Goal: Information Seeking & Learning: Learn about a topic

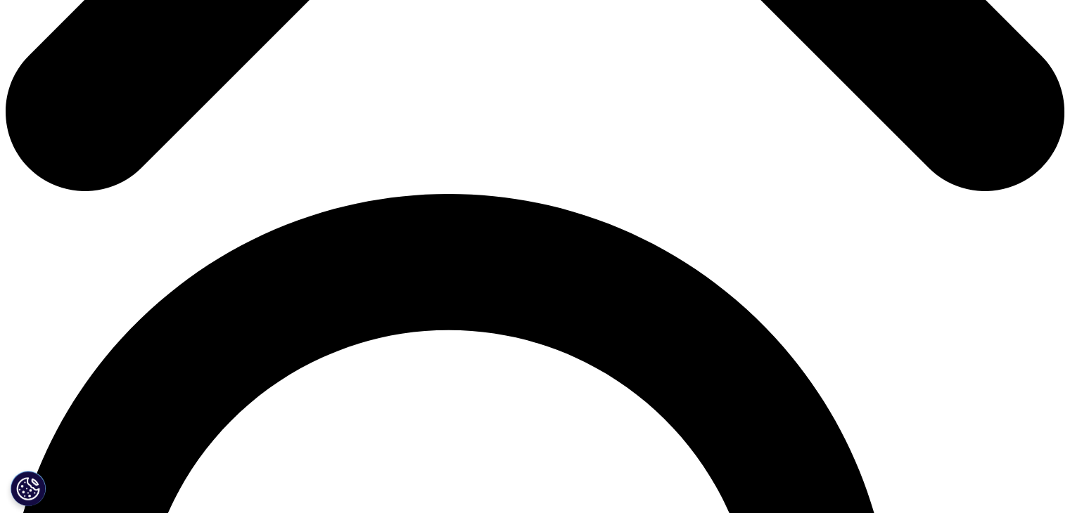
scroll to position [914, 0]
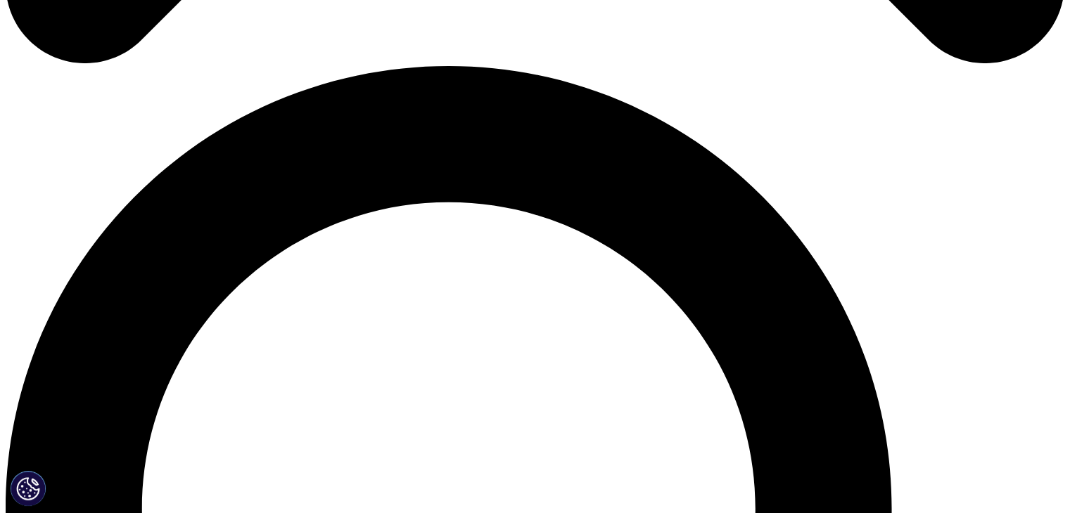
scroll to position [1125, 0]
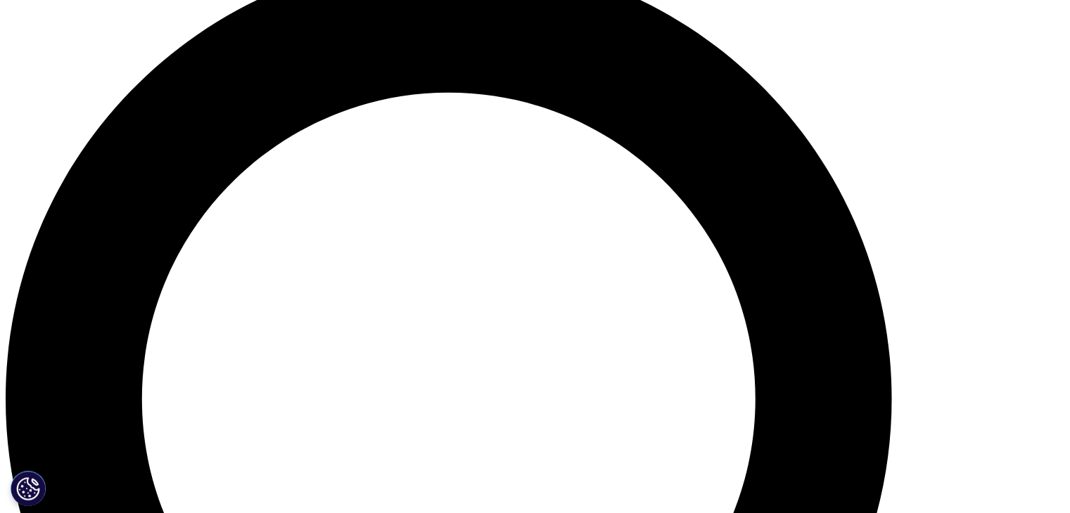
drag, startPoint x: 365, startPoint y: 358, endPoint x: 421, endPoint y: 365, distance: 56.0
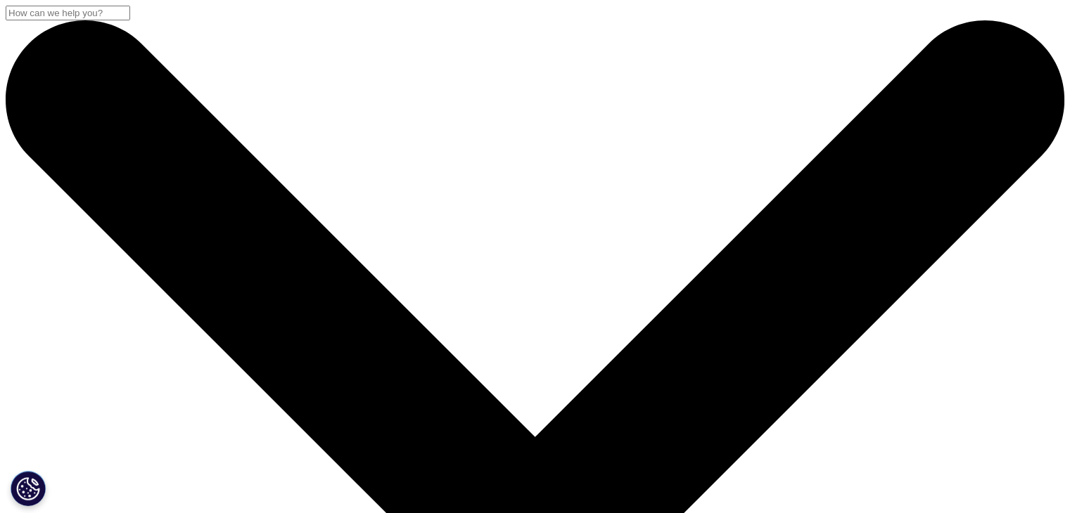
drag, startPoint x: 339, startPoint y: 287, endPoint x: 117, endPoint y: 176, distance: 247.9
copy div "Inflammatory Bowel Disease Therapeutics on the Rise"
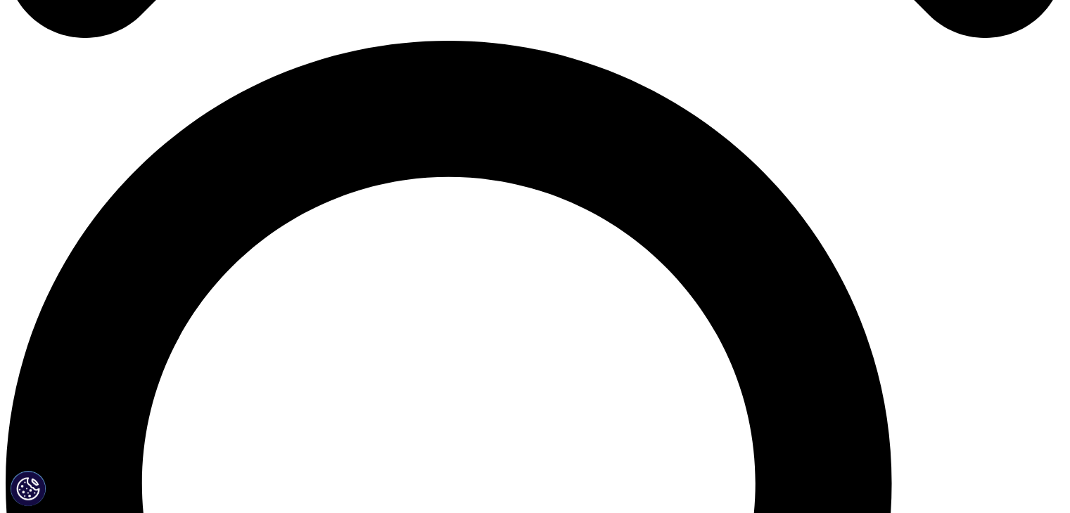
scroll to position [985, 0]
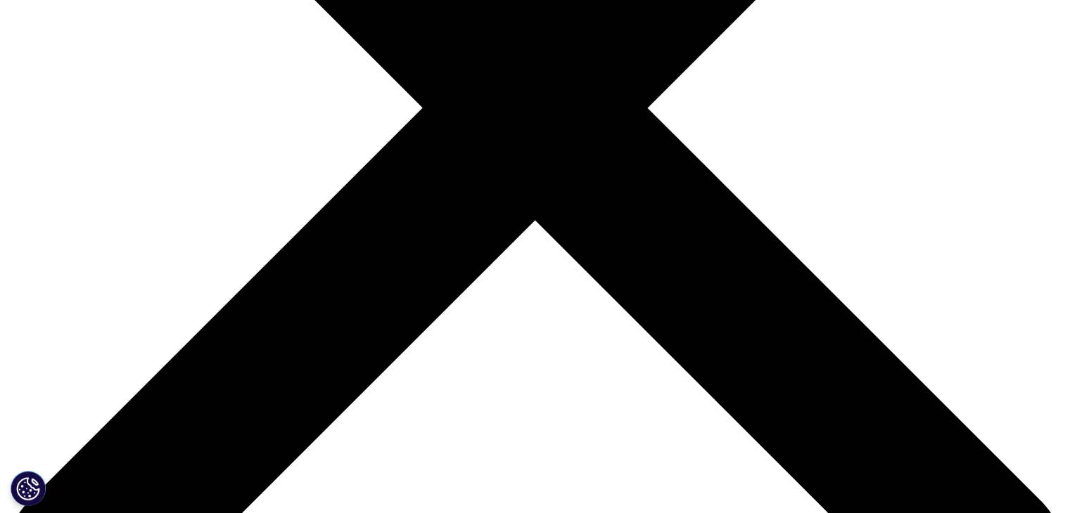
scroll to position [633, 0]
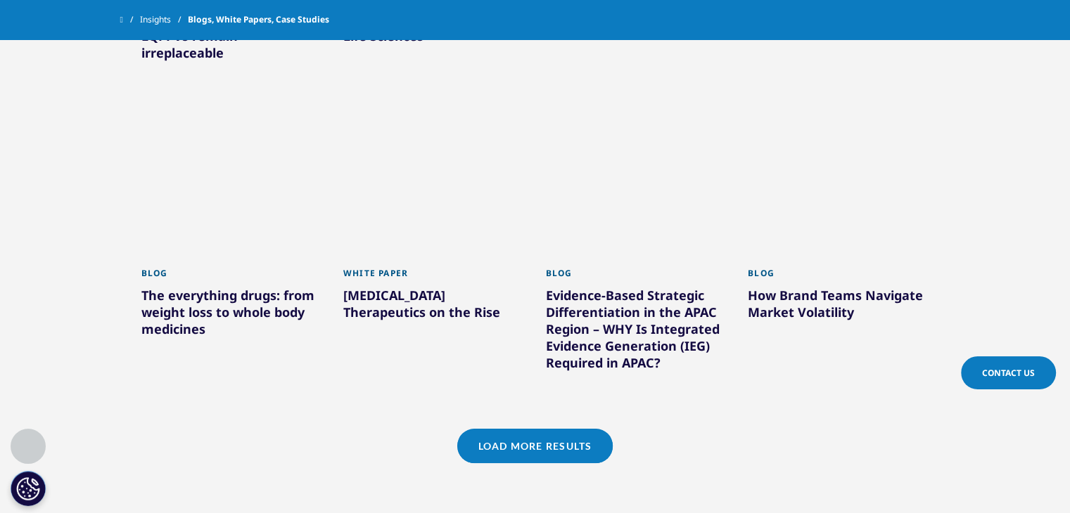
scroll to position [1302, 0]
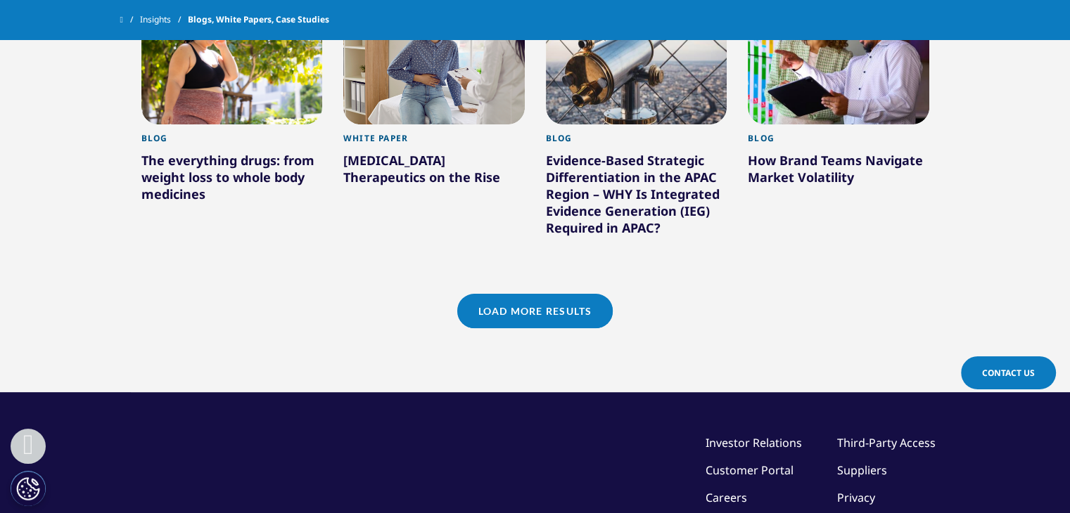
drag, startPoint x: 582, startPoint y: 298, endPoint x: 640, endPoint y: 315, distance: 60.8
click at [582, 298] on link "Load More Results" at bounding box center [534, 311] width 155 height 34
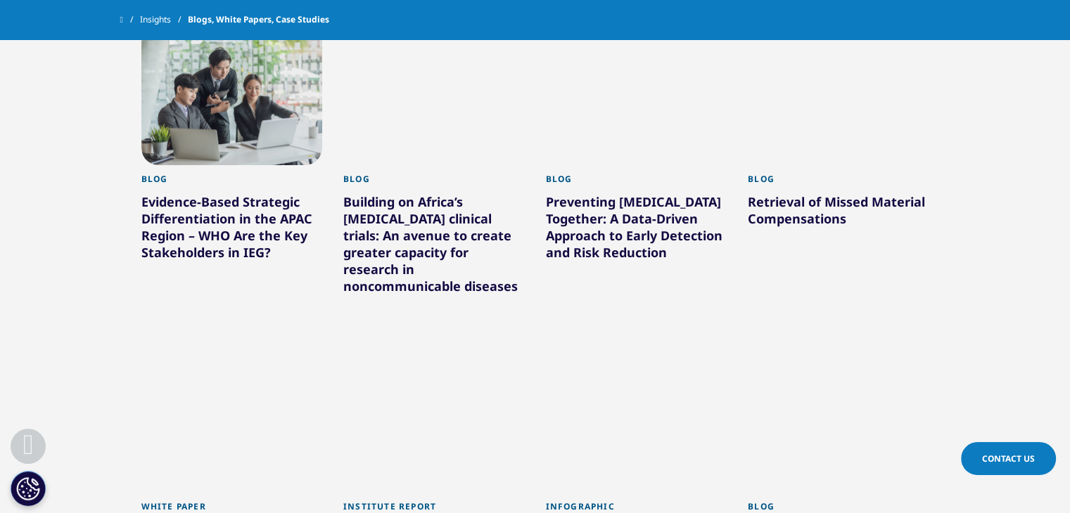
scroll to position [2005, 0]
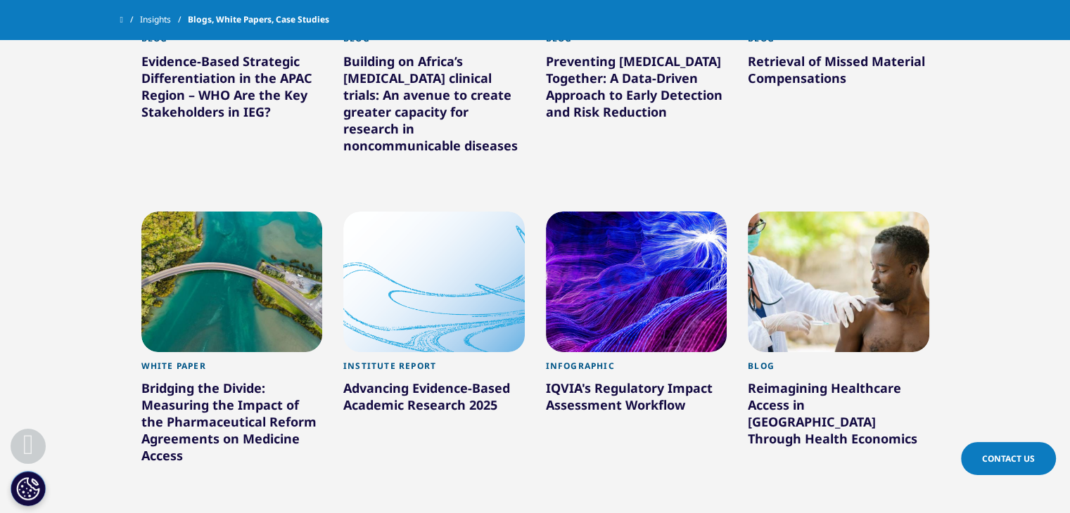
click at [527, 471] on div "Institute Report Advancing Evidence-Based Academic Research 2025 Learn More" at bounding box center [434, 356] width 203 height 310
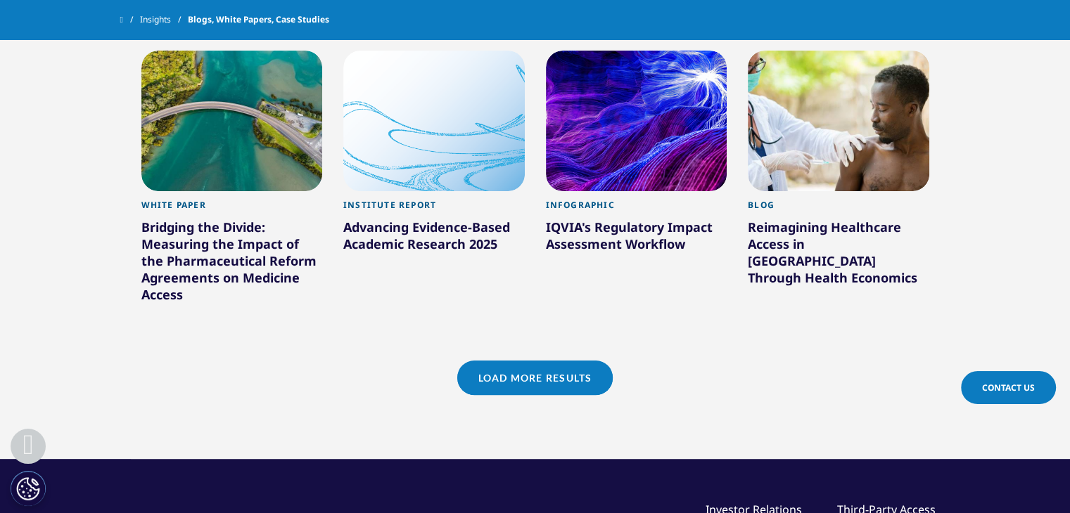
scroll to position [2146, 0]
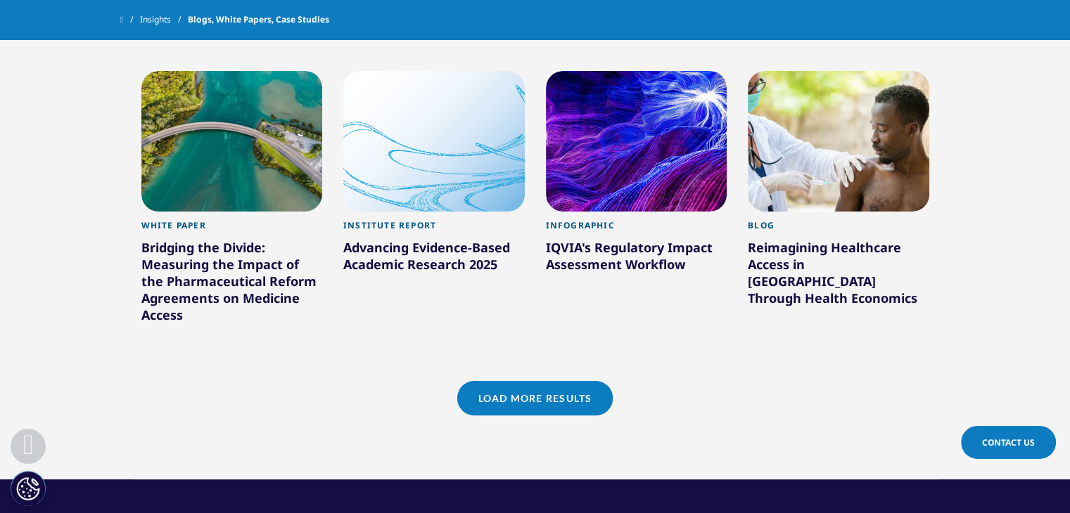
click at [516, 381] on link "Load More Results" at bounding box center [534, 398] width 155 height 34
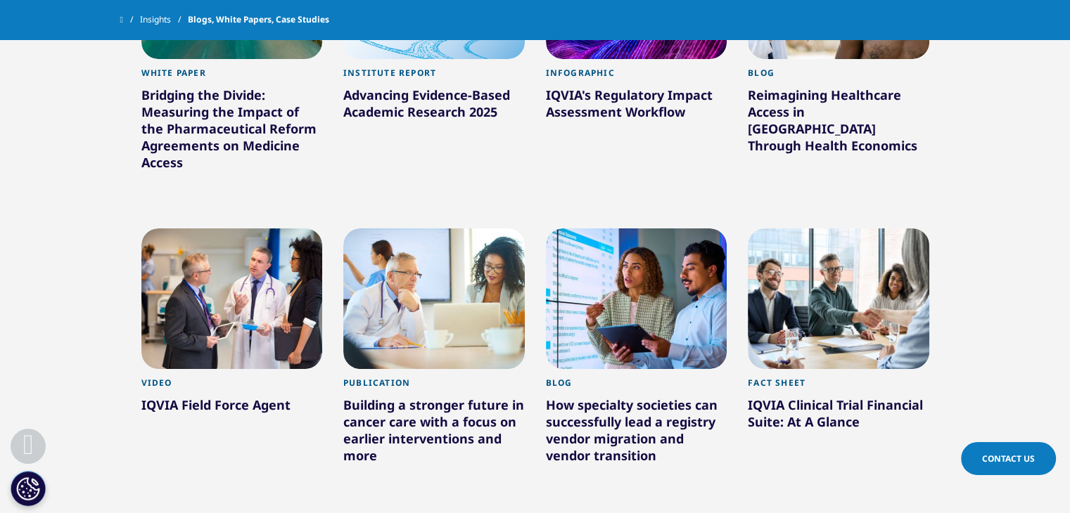
scroll to position [2427, 0]
